Goal: Find specific page/section: Find specific page/section

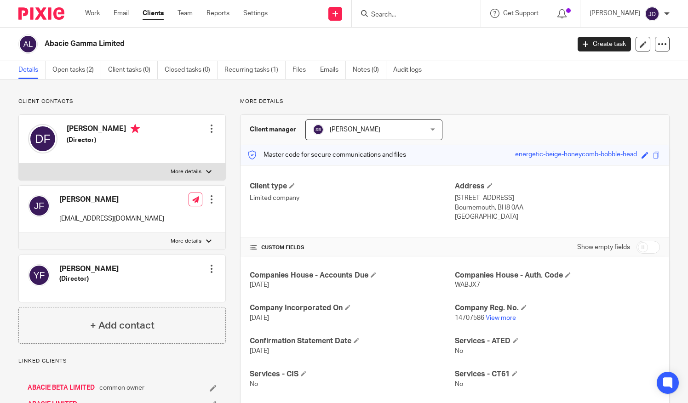
click at [412, 17] on input "Search" at bounding box center [411, 15] width 83 height 8
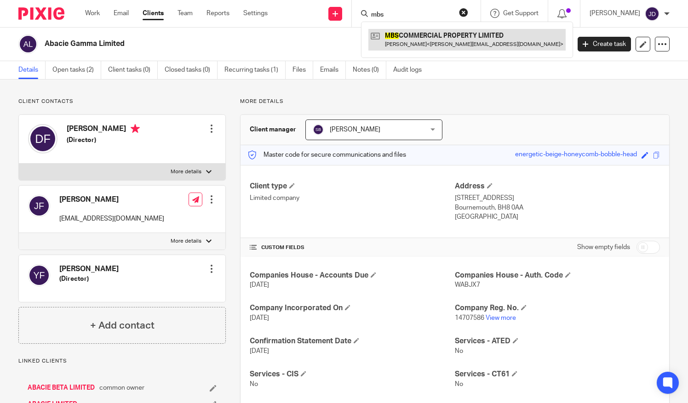
type input "mbs"
click at [415, 37] on link at bounding box center [466, 39] width 197 height 21
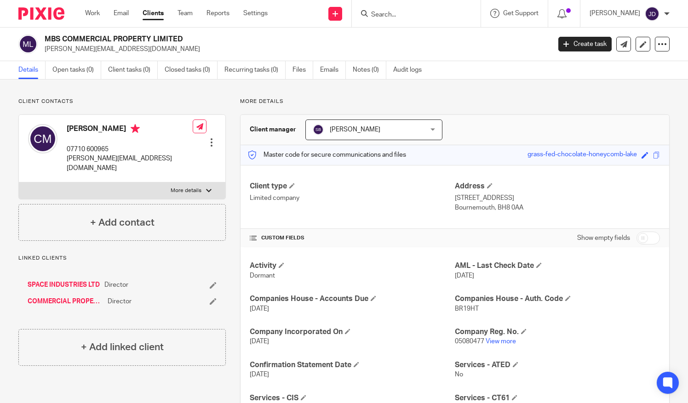
click at [391, 15] on input "Search" at bounding box center [411, 15] width 83 height 8
type input "b"
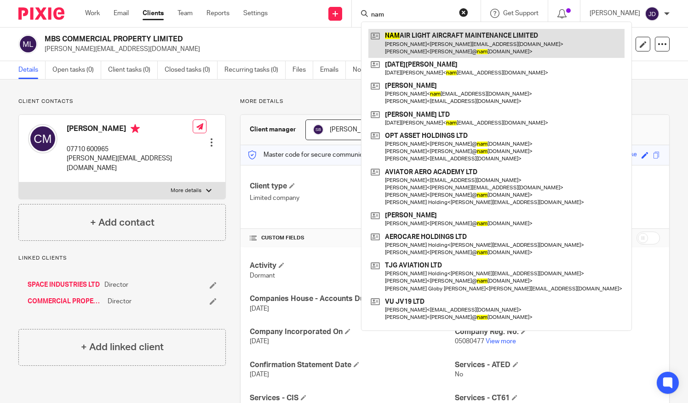
type input "nam"
click at [436, 43] on link at bounding box center [496, 43] width 256 height 29
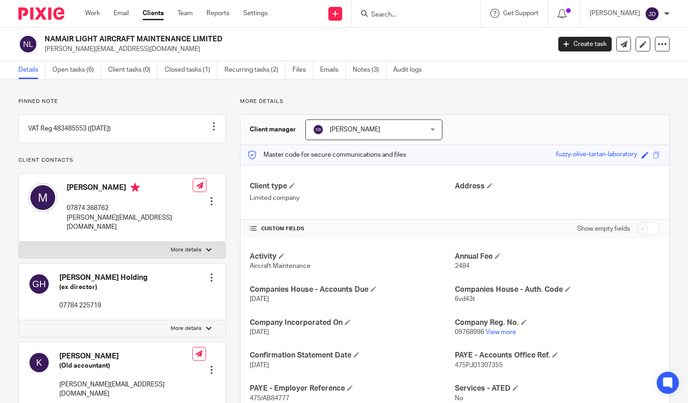
click at [399, 13] on input "Search" at bounding box center [411, 15] width 83 height 8
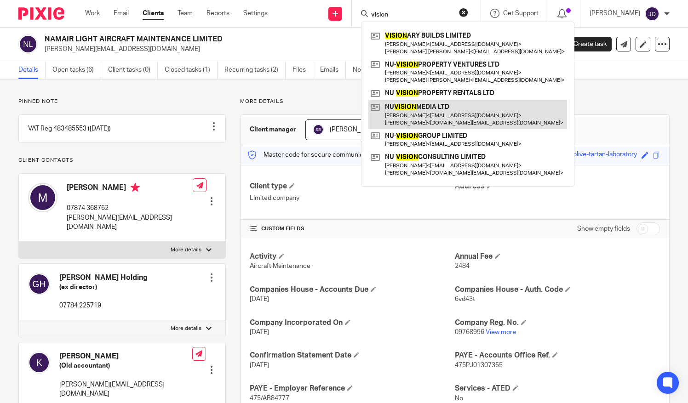
type input "vision"
click at [437, 109] on link at bounding box center [467, 114] width 199 height 29
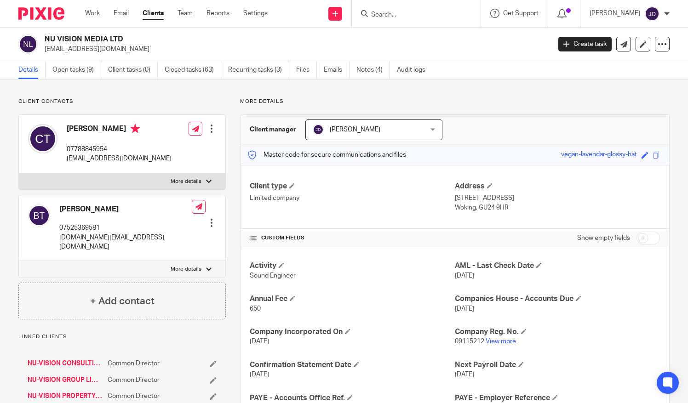
click at [394, 16] on input "Search" at bounding box center [411, 15] width 83 height 8
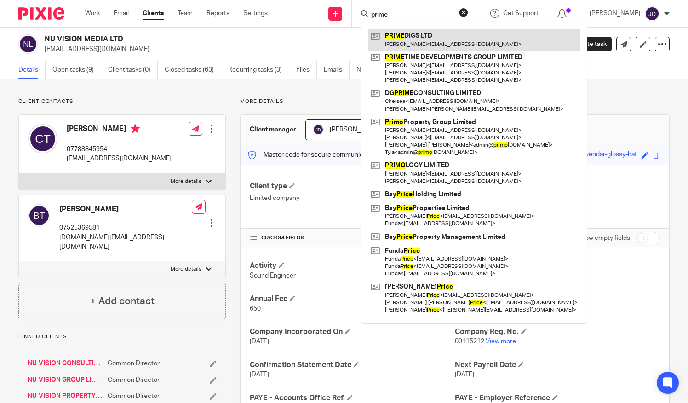
type input "prime"
click at [424, 44] on link at bounding box center [474, 39] width 212 height 21
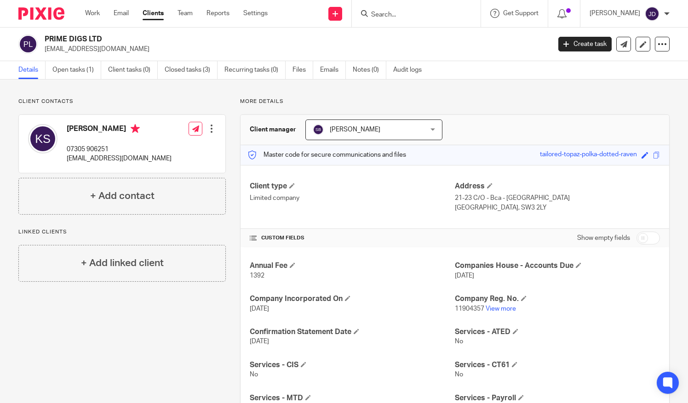
click at [391, 11] on input "Search" at bounding box center [411, 15] width 83 height 8
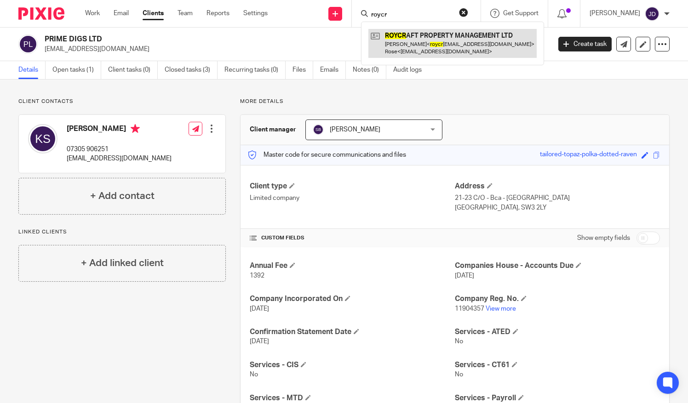
type input "roycr"
click at [433, 36] on link at bounding box center [452, 43] width 168 height 29
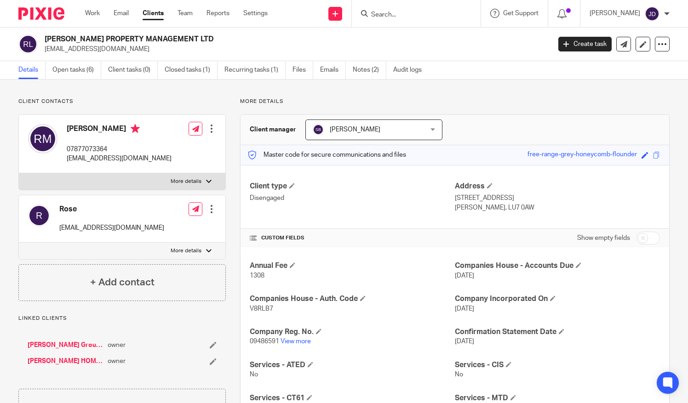
click at [382, 13] on input "Search" at bounding box center [411, 15] width 83 height 8
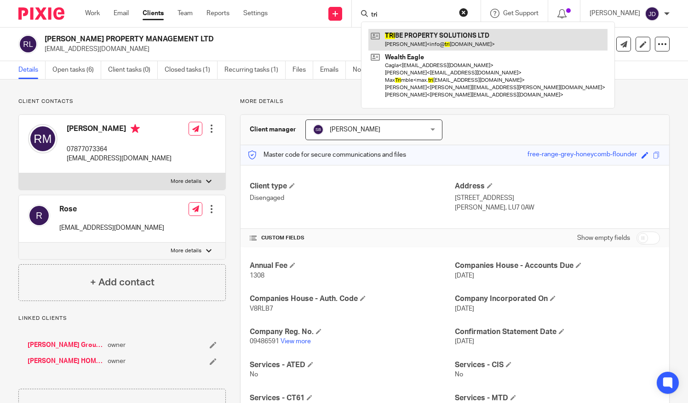
type input "tri"
click at [421, 37] on link at bounding box center [487, 39] width 239 height 21
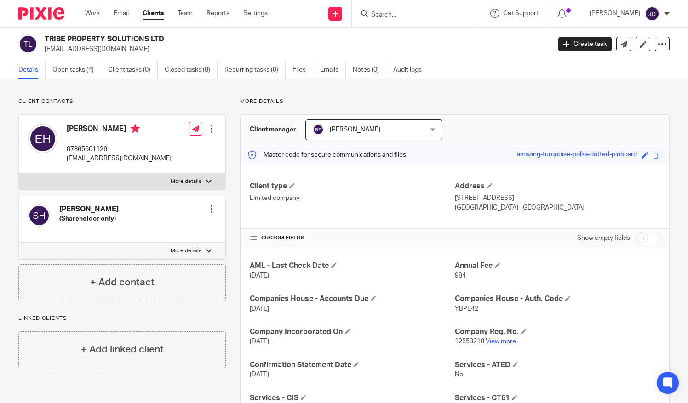
click at [386, 13] on input "Search" at bounding box center [411, 15] width 83 height 8
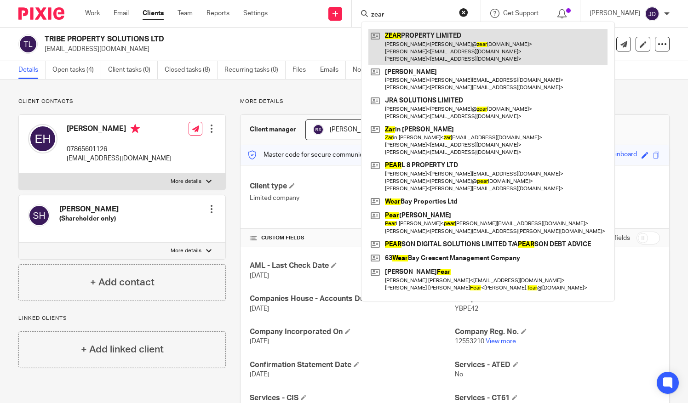
type input "zear"
click at [410, 40] on link at bounding box center [487, 47] width 239 height 36
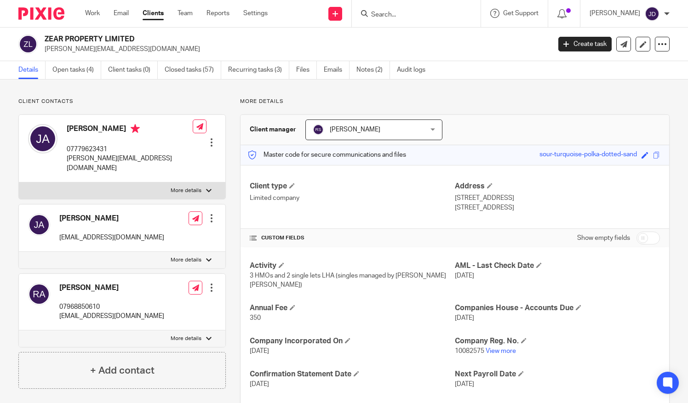
click at [383, 13] on input "Search" at bounding box center [411, 15] width 83 height 8
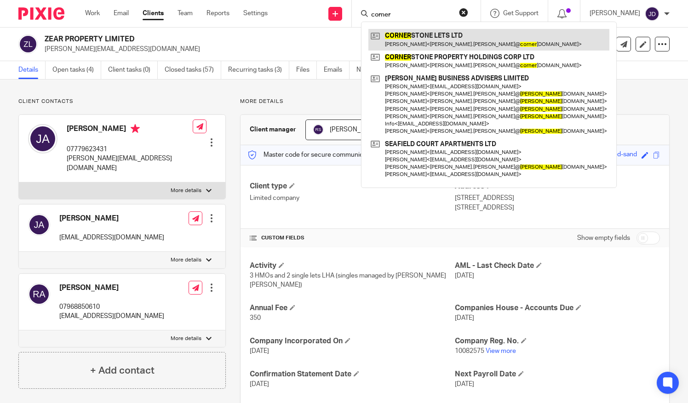
type input "corner"
click at [412, 37] on link at bounding box center [488, 39] width 241 height 21
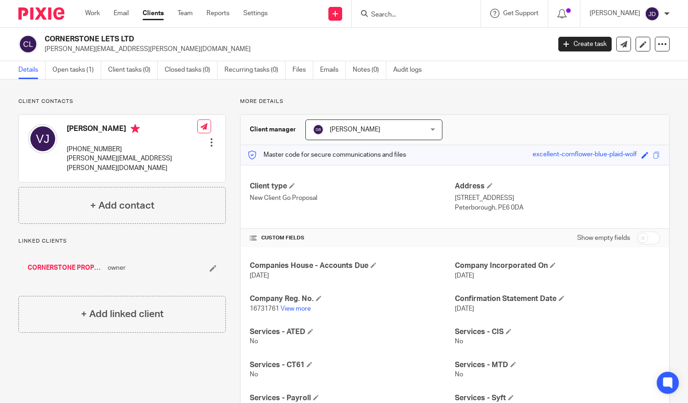
click at [63, 265] on link "CORNERSTONE PROPERTY HOLDINGS CORP LTD" at bounding box center [65, 267] width 75 height 9
click at [397, 10] on form at bounding box center [419, 13] width 98 height 11
click at [396, 15] on input "Search" at bounding box center [411, 15] width 83 height 8
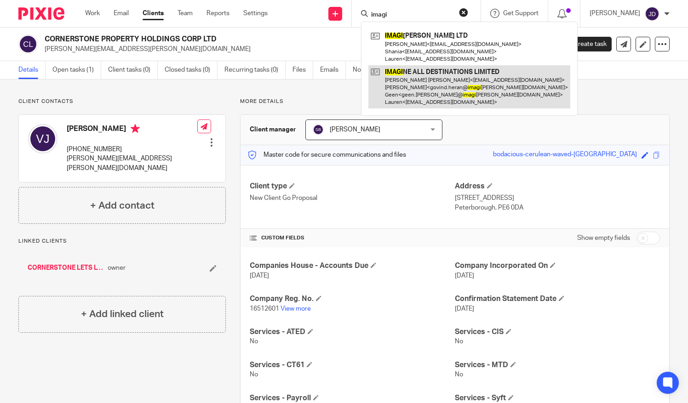
type input "imagi"
click at [428, 73] on link at bounding box center [469, 87] width 202 height 44
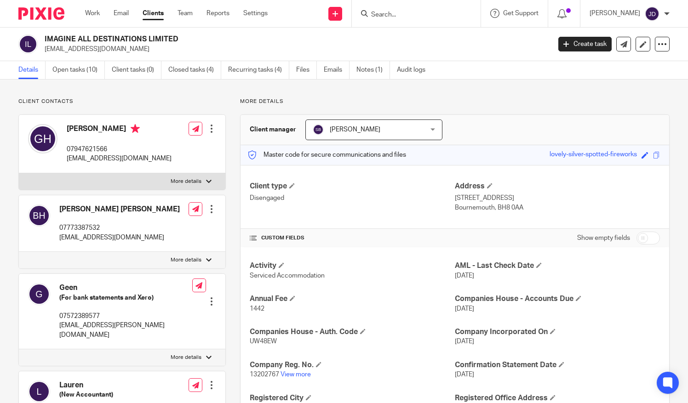
click at [391, 11] on input "Search" at bounding box center [411, 15] width 83 height 8
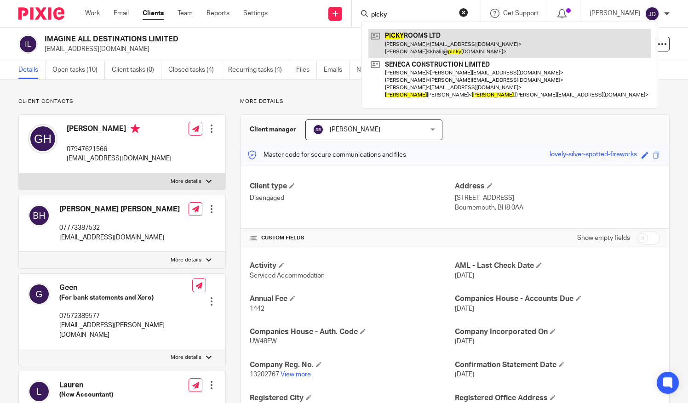
type input "picky"
click at [417, 37] on link at bounding box center [509, 43] width 282 height 29
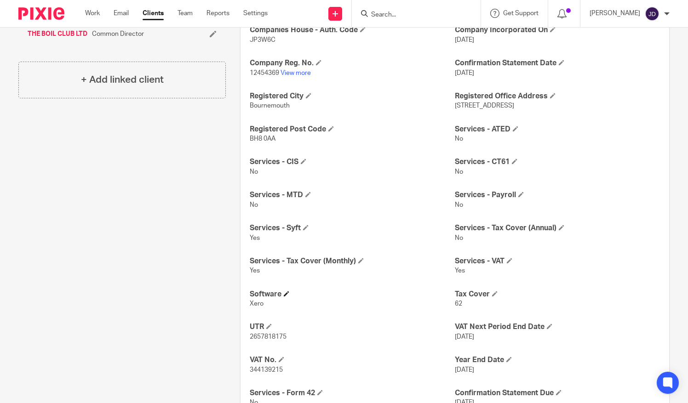
scroll to position [368, 0]
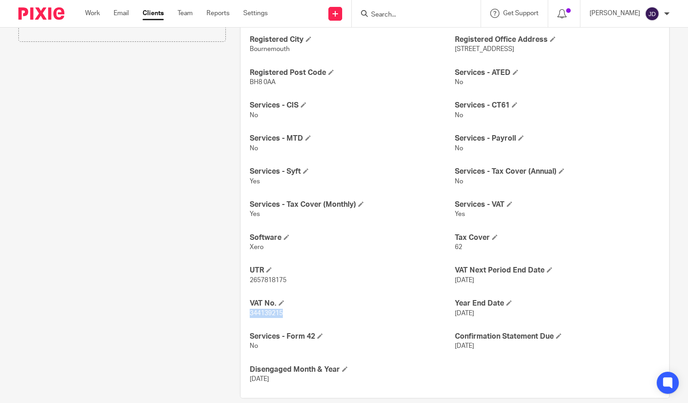
drag, startPoint x: 282, startPoint y: 314, endPoint x: 247, endPoint y: 314, distance: 34.9
click at [250, 314] on p "344139215" at bounding box center [352, 313] width 205 height 9
copy span "344139215"
click at [396, 15] on input "Search" at bounding box center [411, 15] width 83 height 8
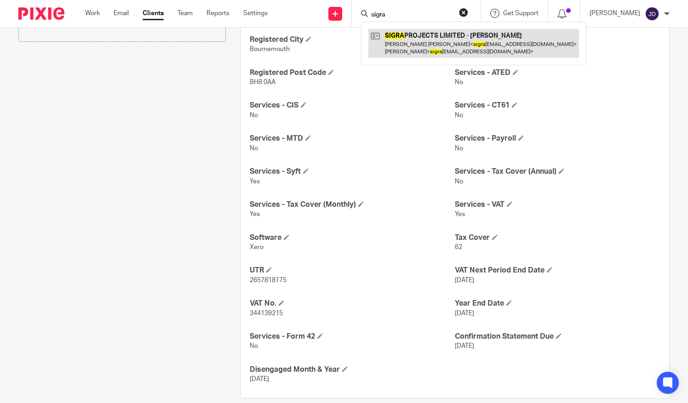
type input "sigra"
click at [411, 42] on link at bounding box center [473, 43] width 211 height 29
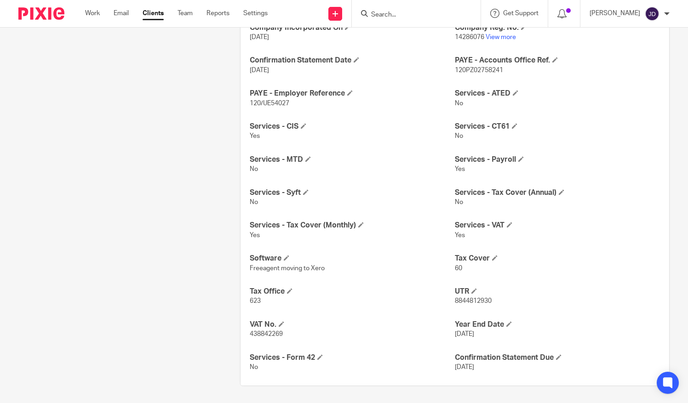
scroll to position [296, 0]
drag, startPoint x: 284, startPoint y: 334, endPoint x: 248, endPoint y: 336, distance: 35.9
click at [250, 336] on p "438842269" at bounding box center [352, 333] width 205 height 9
copy span "438842269"
